Goal: Check status: Check status

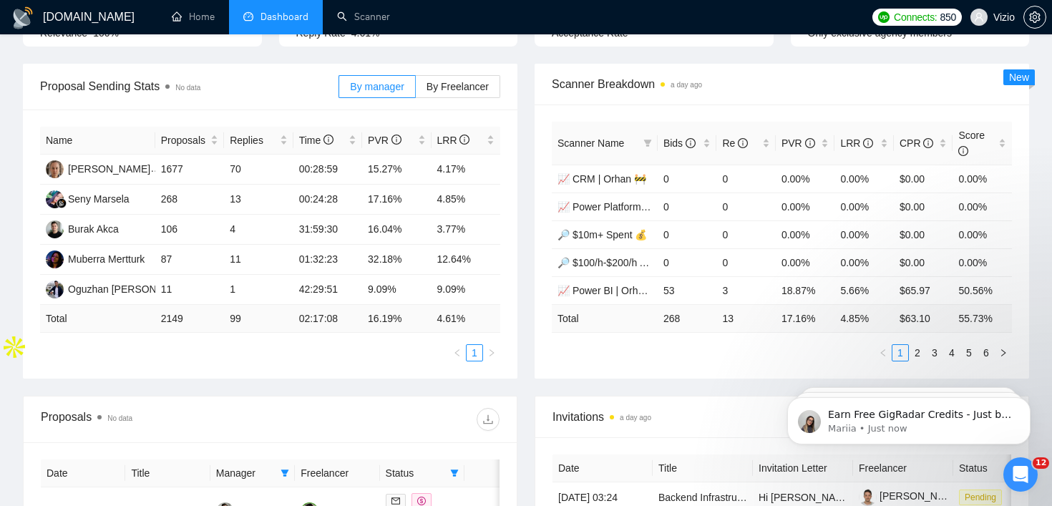
click at [295, 20] on span "Dashboard" at bounding box center [285, 17] width 48 height 12
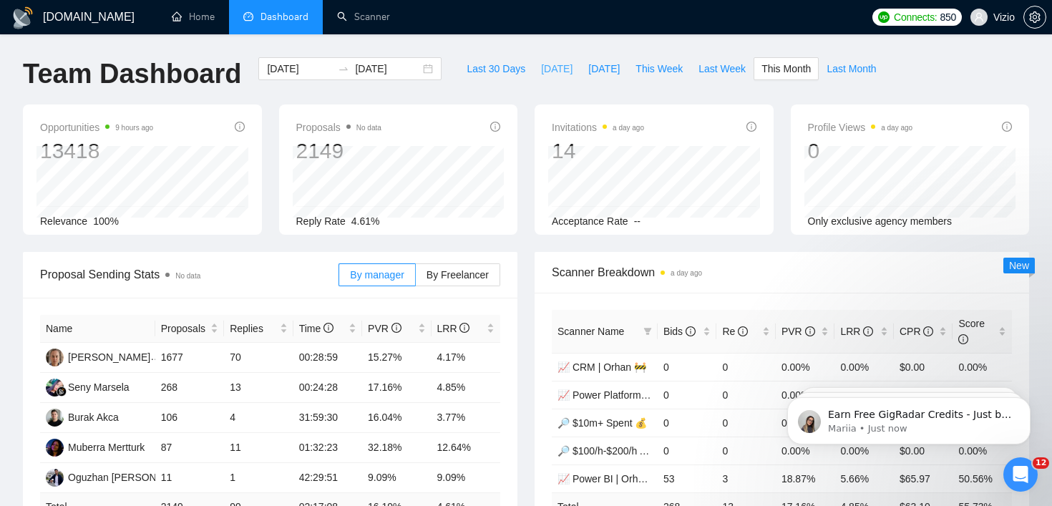
click at [541, 64] on span "[DATE]" at bounding box center [556, 69] width 31 height 16
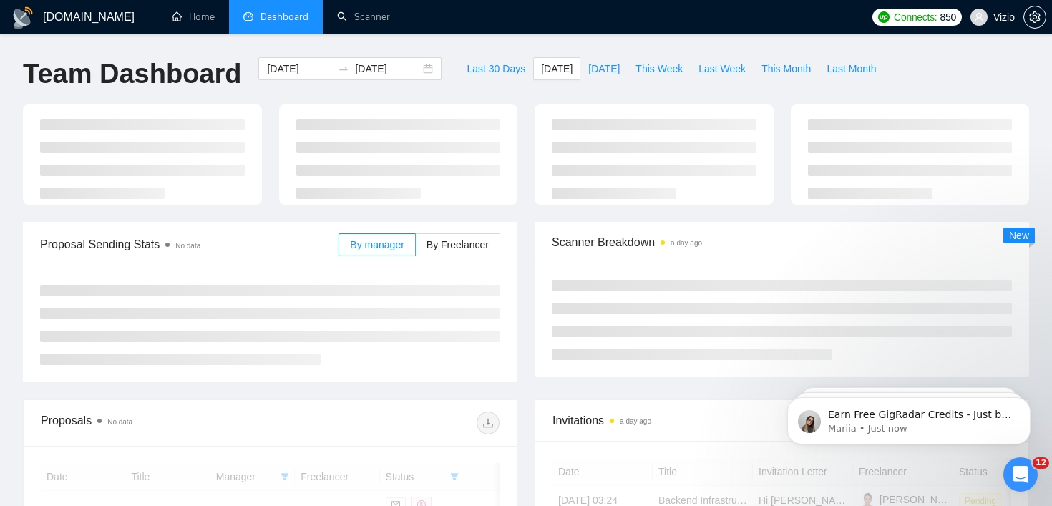
type input "[DATE]"
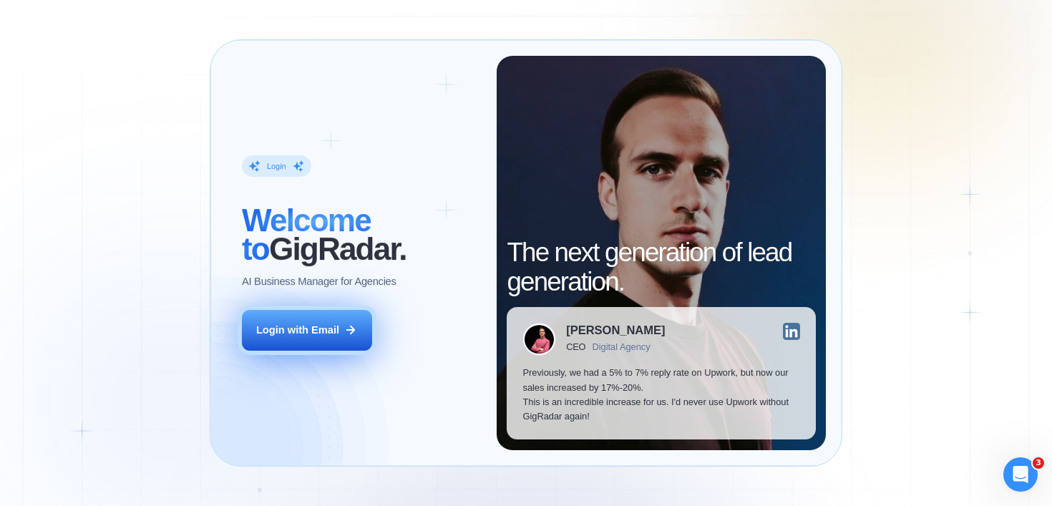
click at [357, 319] on button "Login with Email" at bounding box center [307, 330] width 130 height 41
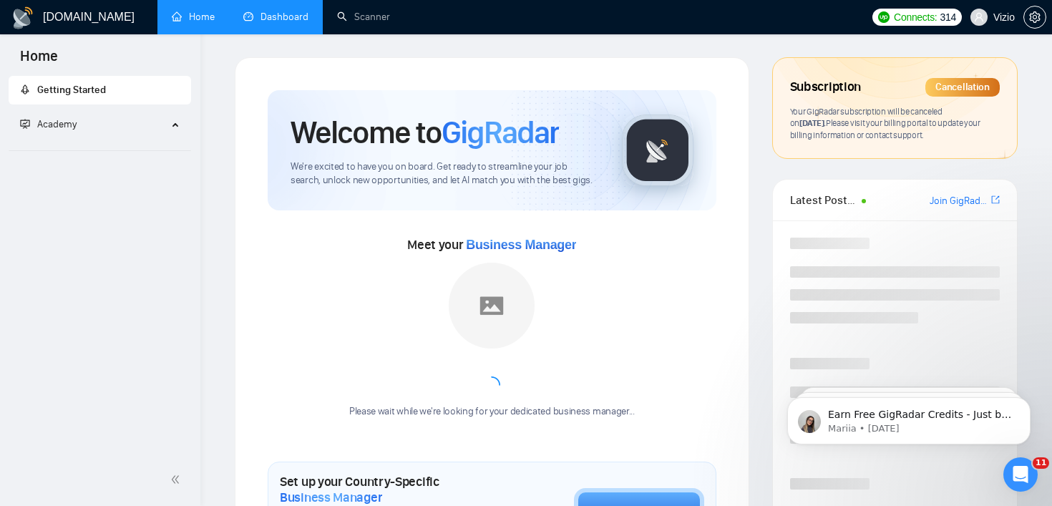
click at [279, 15] on link "Dashboard" at bounding box center [275, 17] width 65 height 12
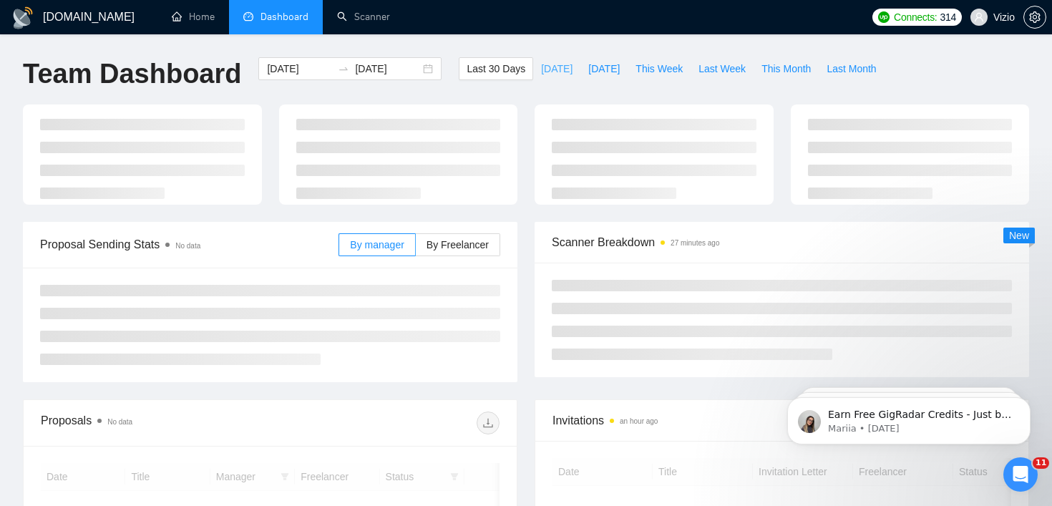
click at [544, 74] on span "[DATE]" at bounding box center [556, 69] width 31 height 16
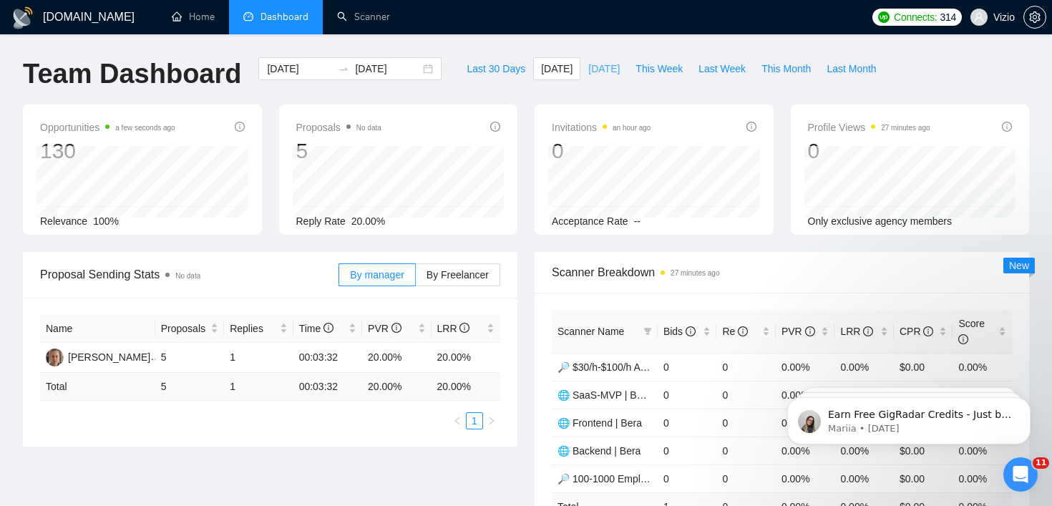
click at [589, 64] on span "[DATE]" at bounding box center [603, 69] width 31 height 16
type input "2025-08-19"
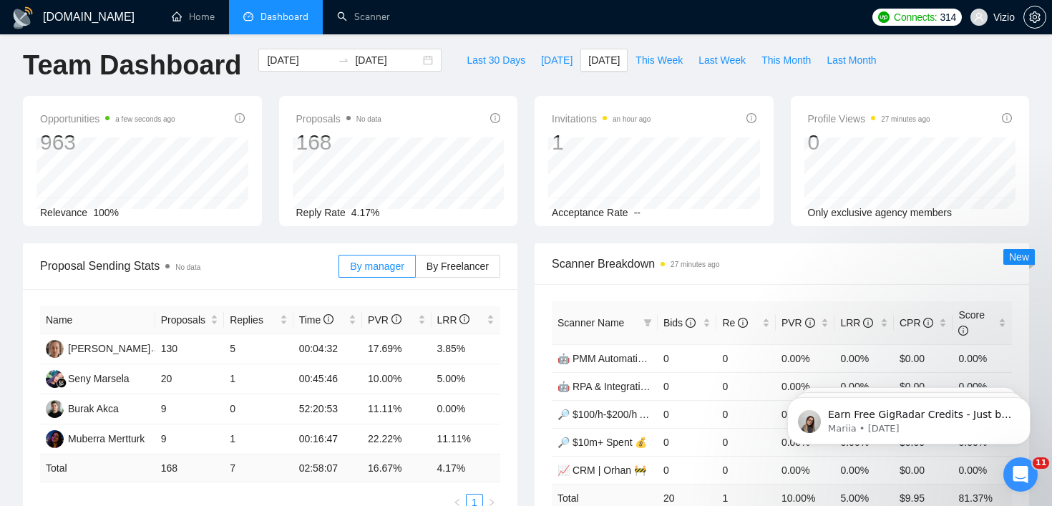
scroll to position [2, 0]
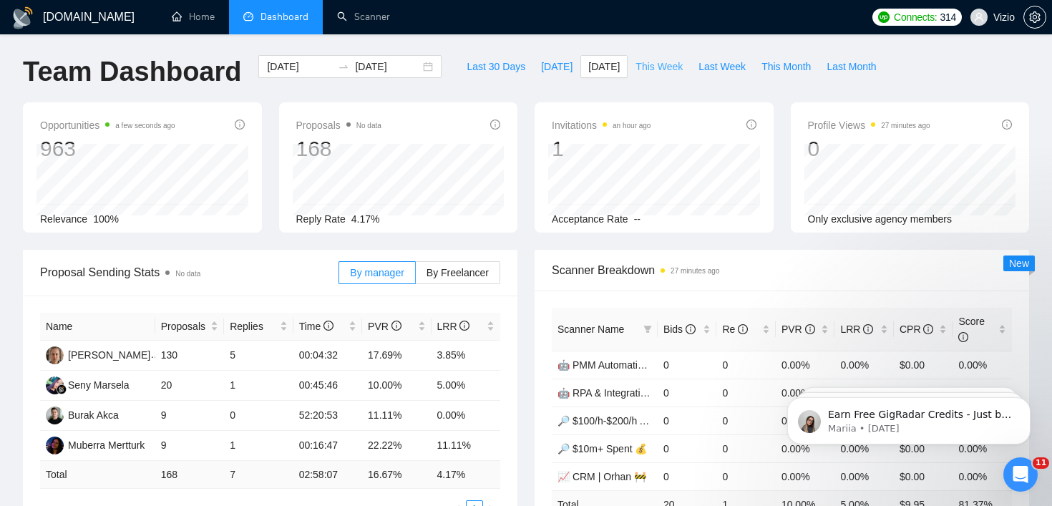
click at [685, 68] on button "This Week" at bounding box center [659, 66] width 63 height 23
type input "2025-08-18"
type input "2025-08-24"
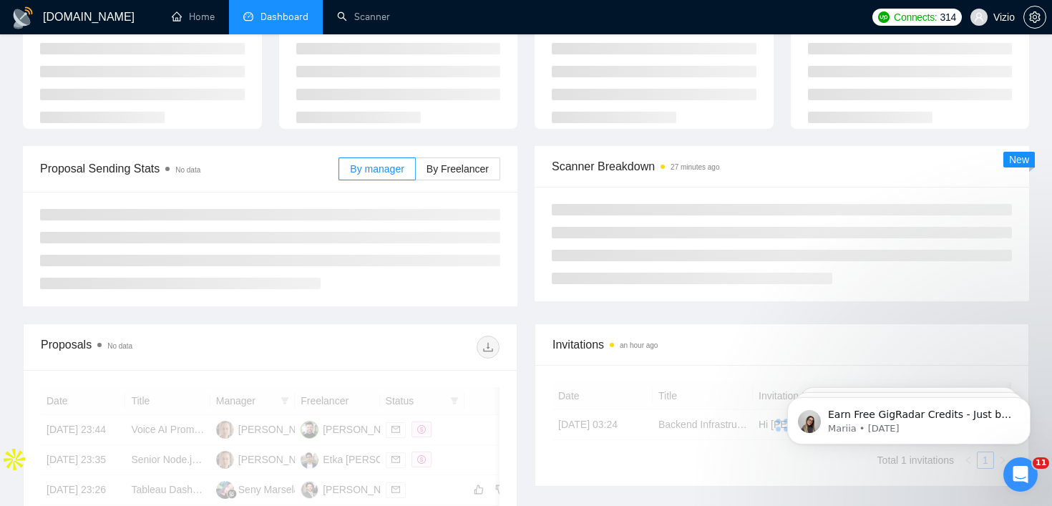
scroll to position [137, 0]
